Goal: Communication & Community: Answer question/provide support

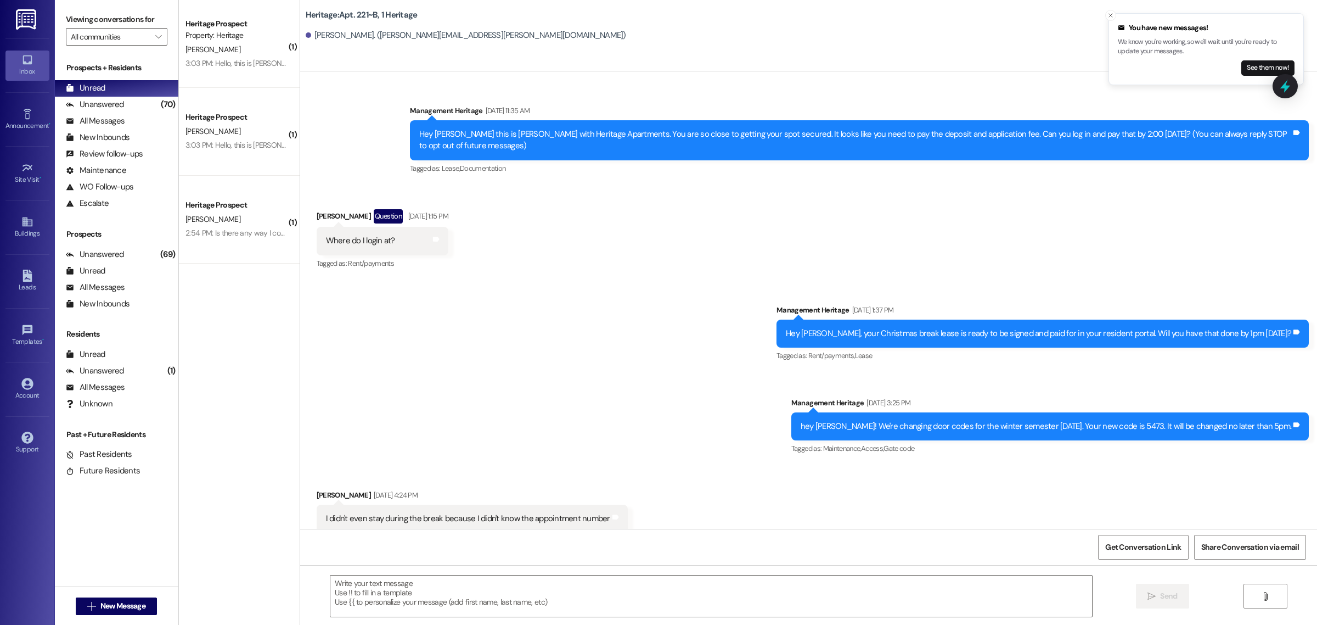
scroll to position [7349, 0]
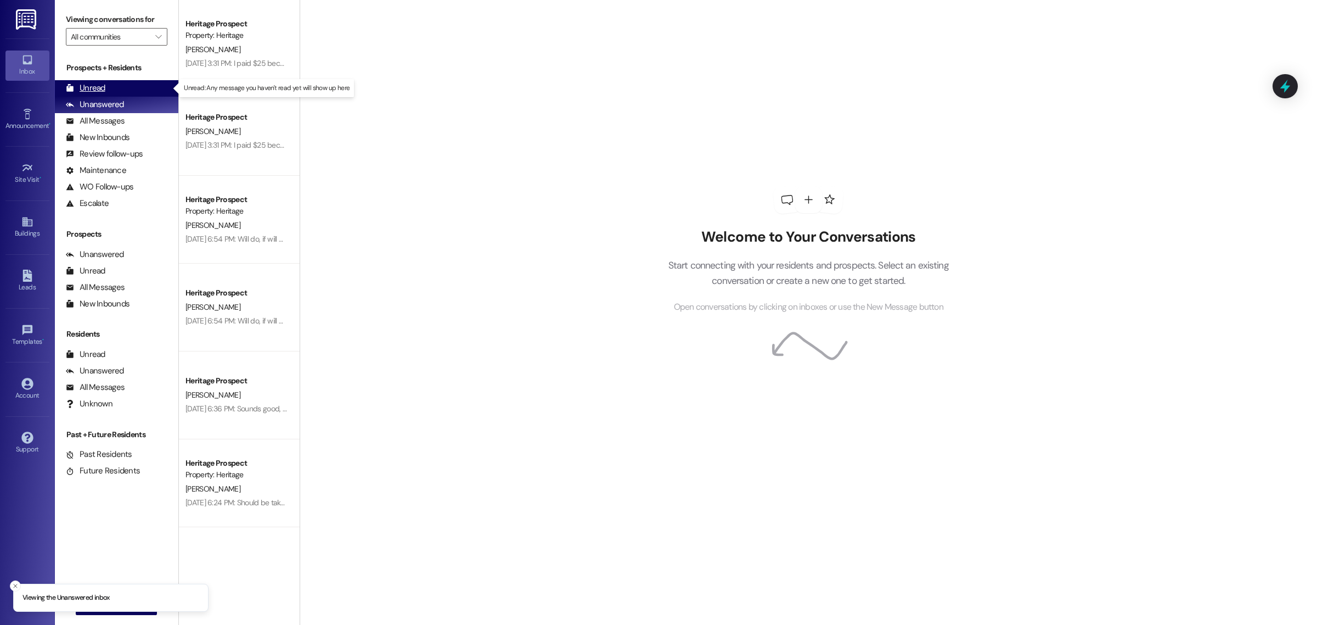
click at [125, 87] on div "Unread (0)" at bounding box center [116, 88] width 123 height 16
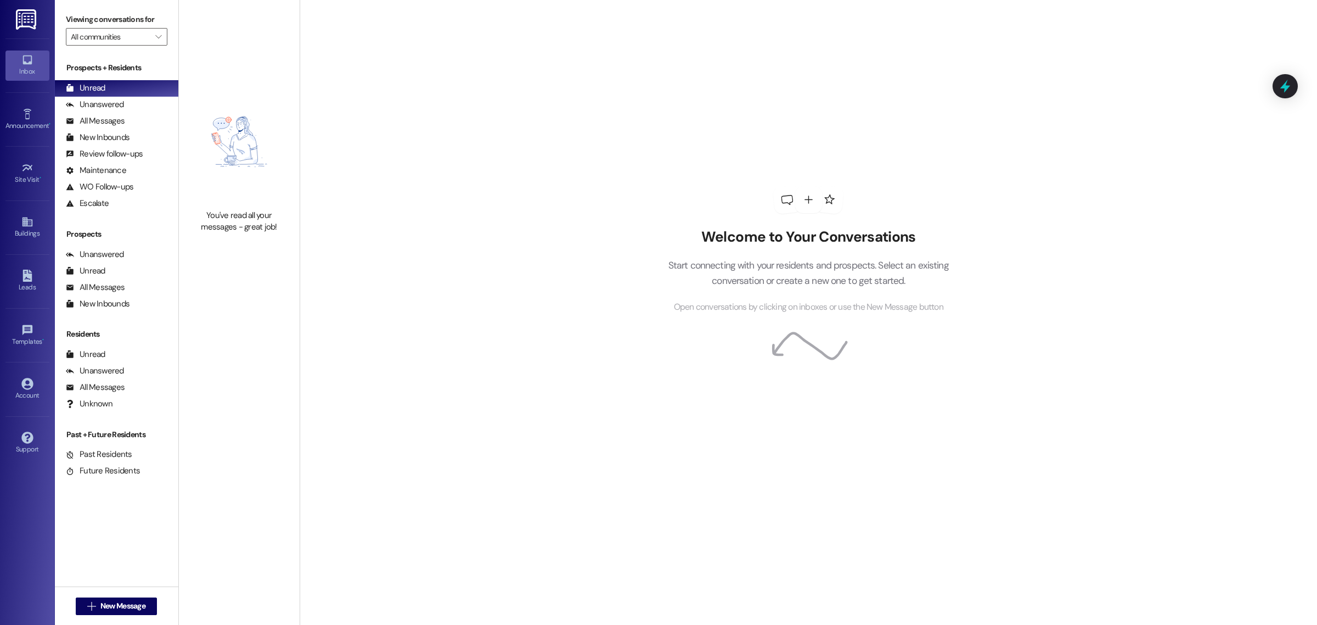
click at [472, 191] on div "Welcome to Your Conversations Start connecting with your residents and prospect…" at bounding box center [808, 312] width 1017 height 625
click at [987, 179] on div "Welcome to Your Conversations Start connecting with your residents and prospect…" at bounding box center [808, 312] width 1017 height 625
